Goal: Task Accomplishment & Management: Complete application form

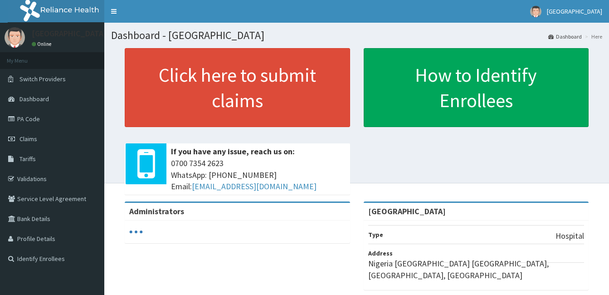
click at [21, 136] on span "Claims" at bounding box center [29, 139] width 18 height 8
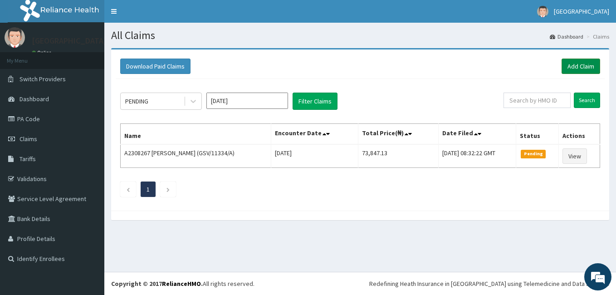
click at [576, 67] on link "Add Claim" at bounding box center [581, 66] width 39 height 15
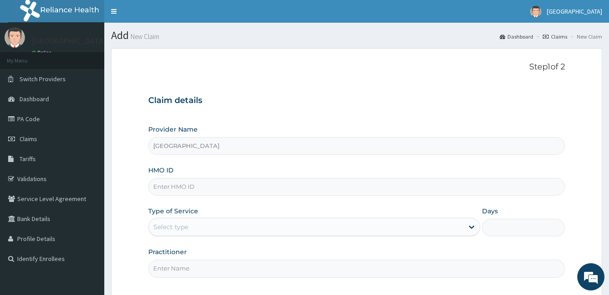
click at [557, 36] on link "Claims" at bounding box center [555, 37] width 25 height 8
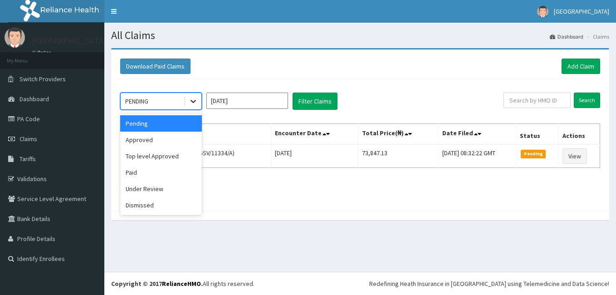
click at [193, 105] on icon at bounding box center [193, 101] width 9 height 9
click at [169, 143] on div "Approved" at bounding box center [161, 140] width 82 height 16
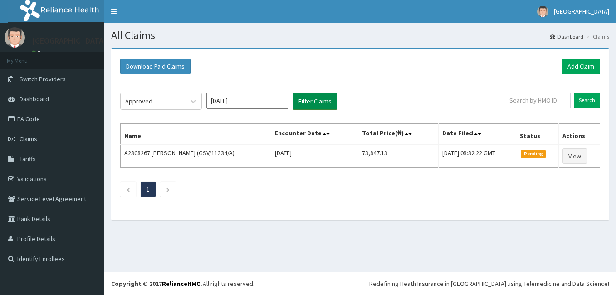
click at [307, 105] on button "Filter Claims" at bounding box center [315, 101] width 45 height 17
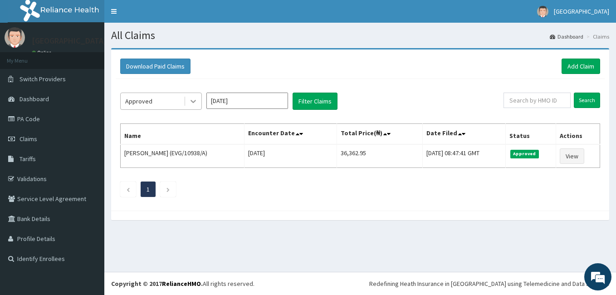
click at [195, 99] on icon at bounding box center [193, 101] width 9 height 9
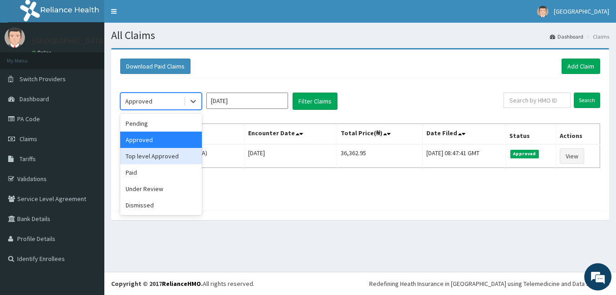
click at [164, 156] on div "Top level Approved" at bounding box center [161, 156] width 82 height 16
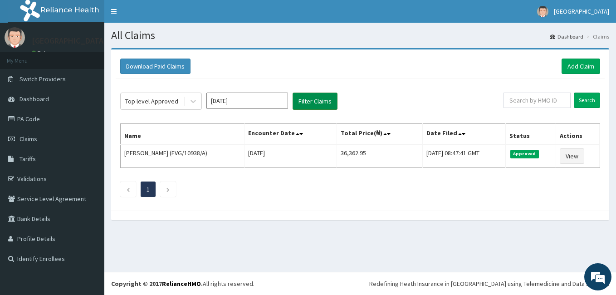
click at [303, 101] on button "Filter Claims" at bounding box center [315, 101] width 45 height 17
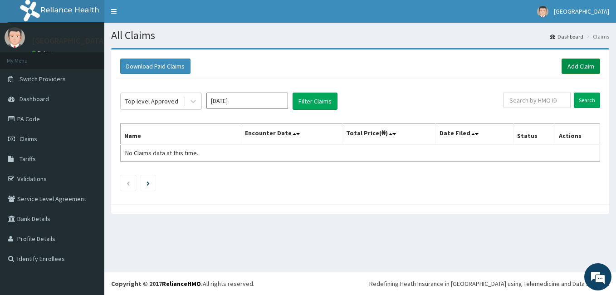
click at [574, 69] on link "Add Claim" at bounding box center [581, 66] width 39 height 15
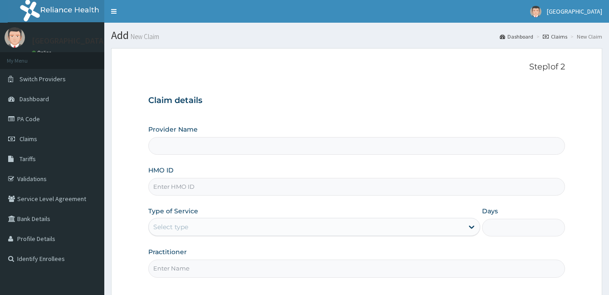
type input "[GEOGRAPHIC_DATA]"
click at [519, 39] on link "Dashboard" at bounding box center [517, 37] width 34 height 8
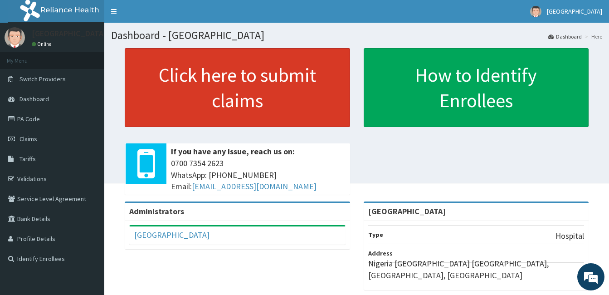
click at [244, 96] on link "Click here to submit claims" at bounding box center [238, 87] width 226 height 79
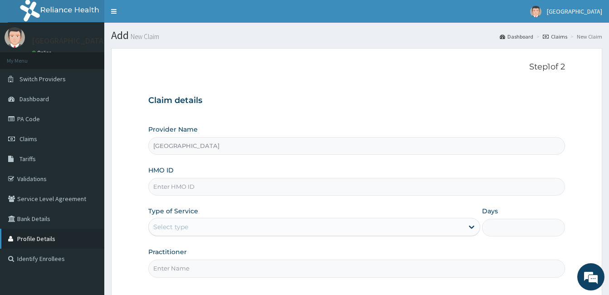
click at [43, 238] on link "Profile Details" at bounding box center [52, 239] width 104 height 20
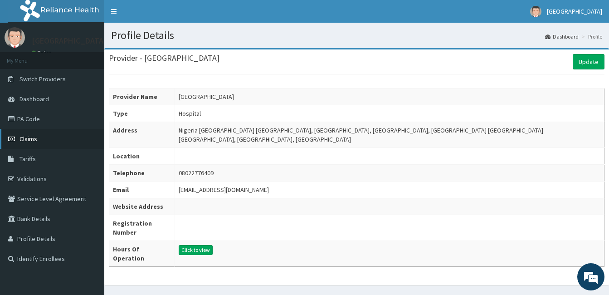
click at [23, 138] on span "Claims" at bounding box center [29, 139] width 18 height 8
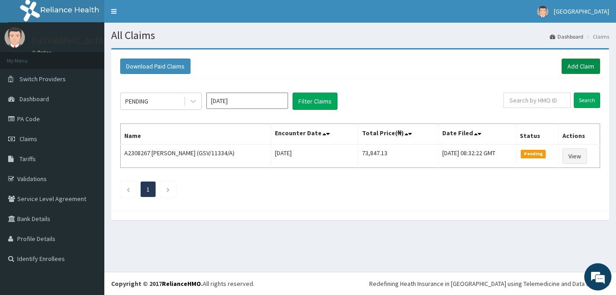
click at [578, 65] on link "Add Claim" at bounding box center [581, 66] width 39 height 15
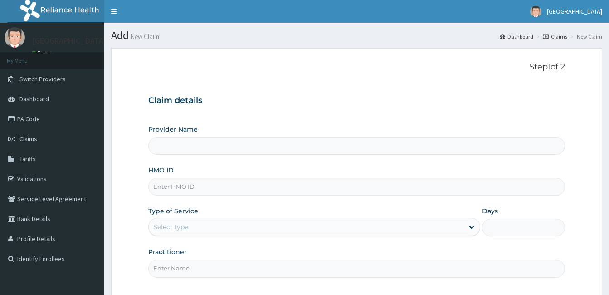
type input "[GEOGRAPHIC_DATA]"
click at [558, 37] on link "Claims" at bounding box center [555, 37] width 25 height 8
